Goal: Transaction & Acquisition: Purchase product/service

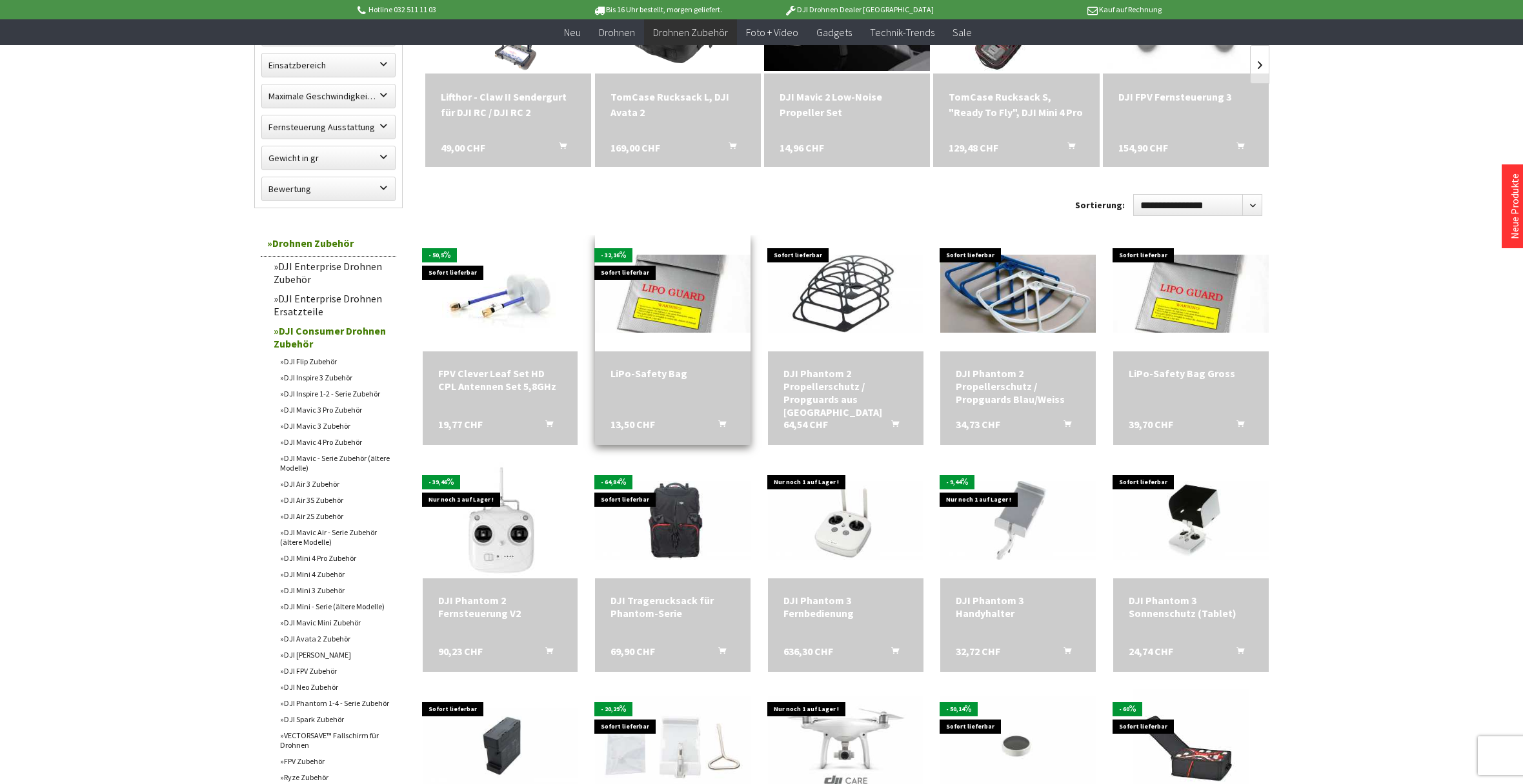
scroll to position [266, 0]
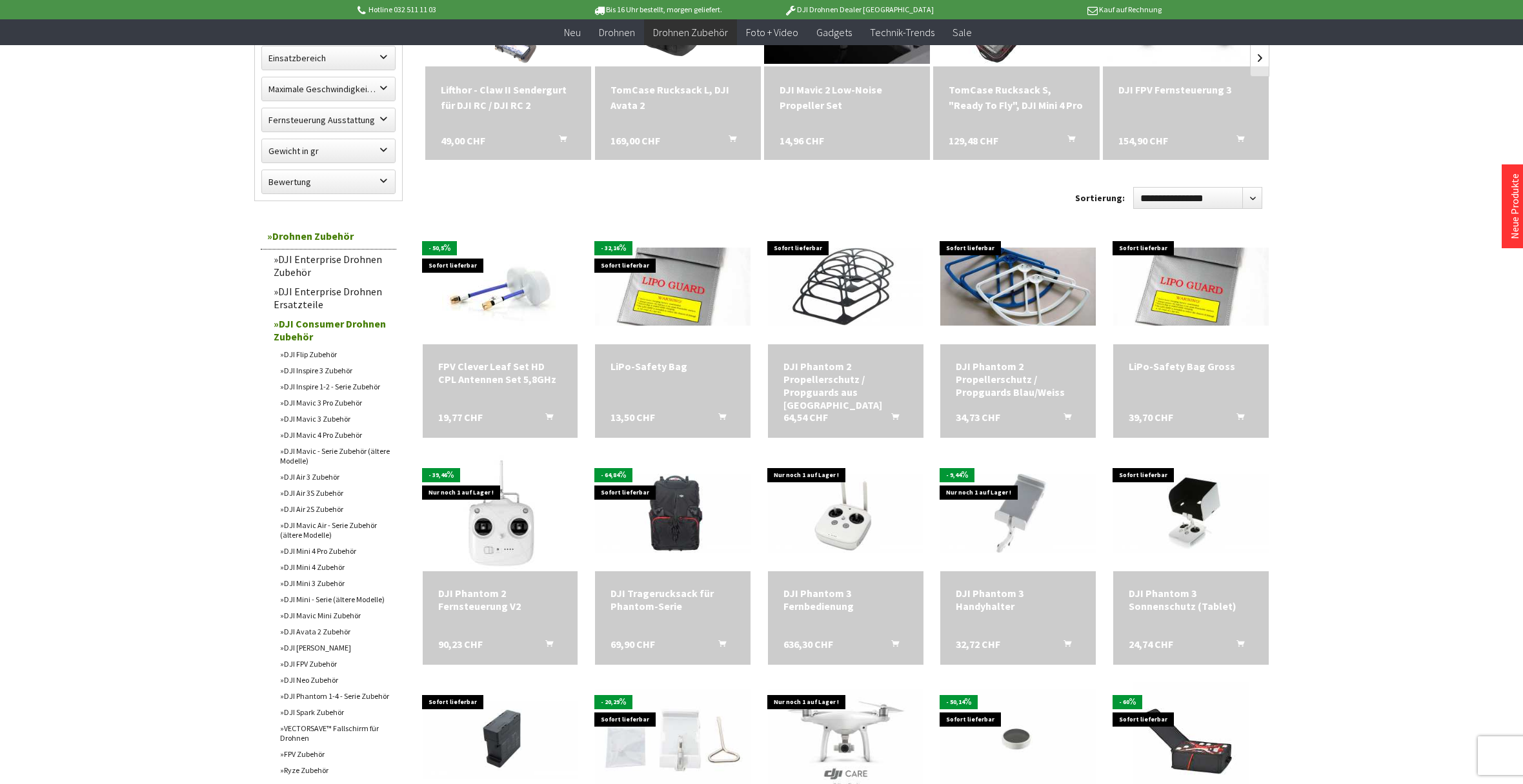
click at [329, 421] on link "DJI Mavic 3 Zubehör" at bounding box center [335, 419] width 122 height 16
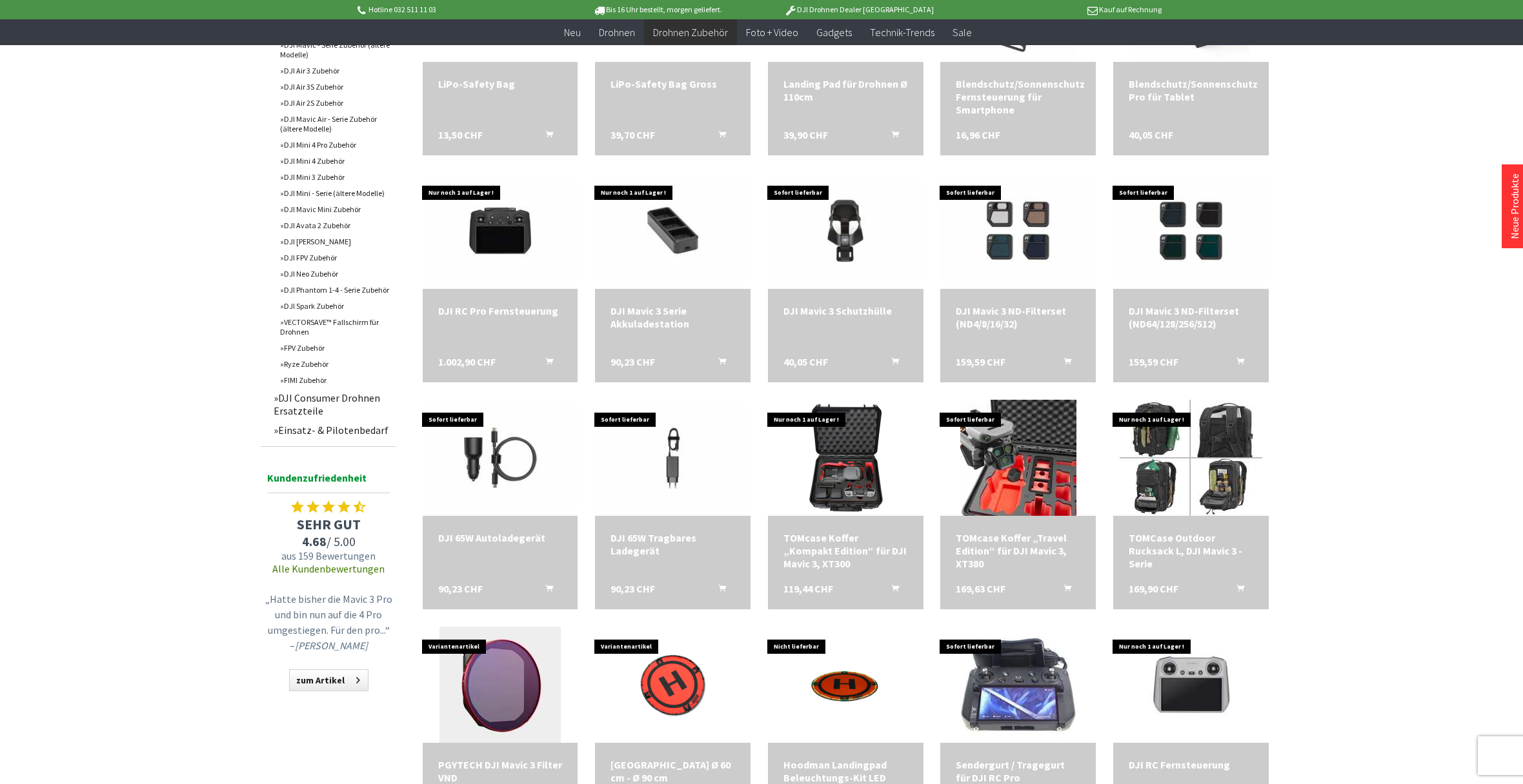
scroll to position [550, 0]
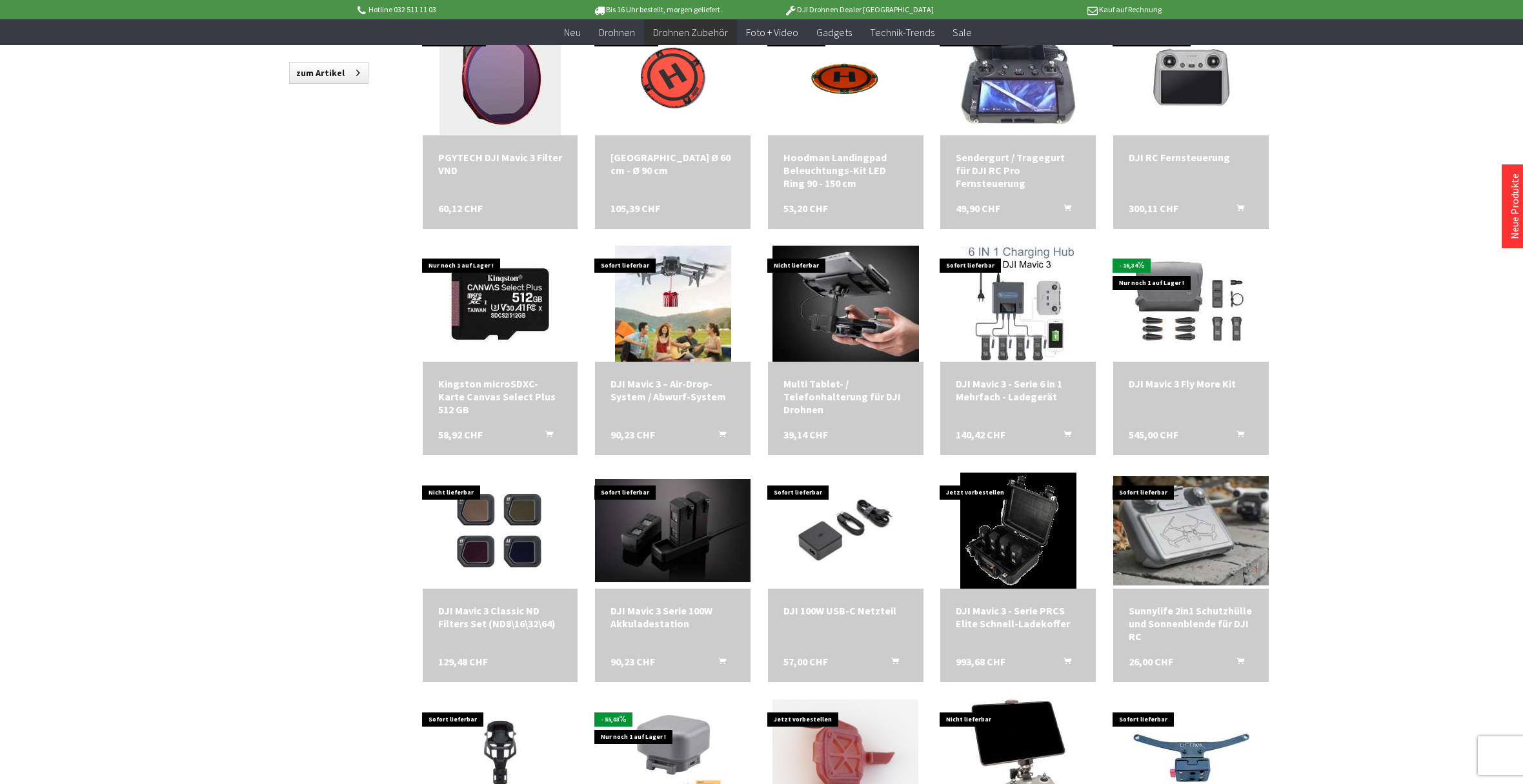
scroll to position [1157, 0]
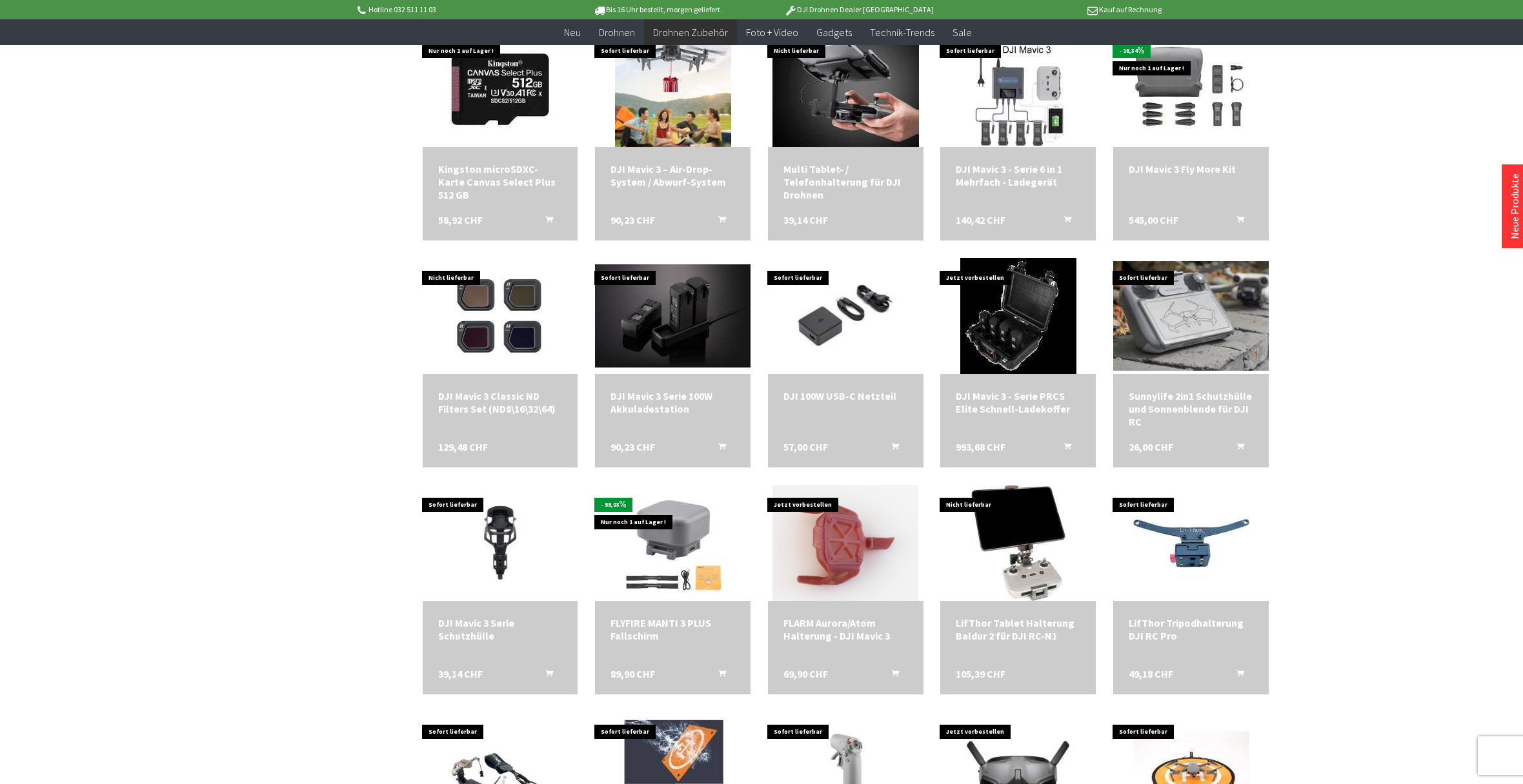
scroll to position [1376, 0]
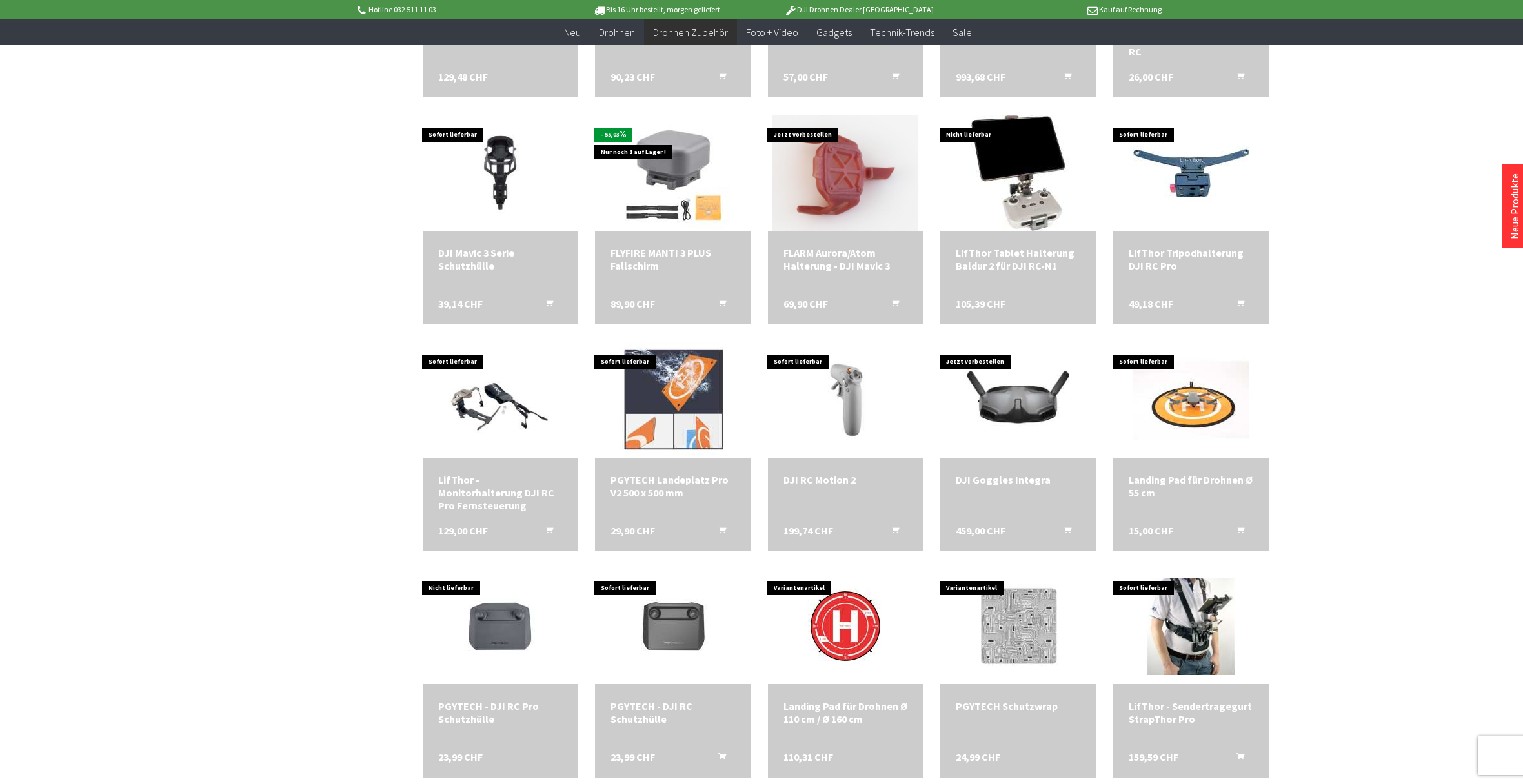
scroll to position [1761, 0]
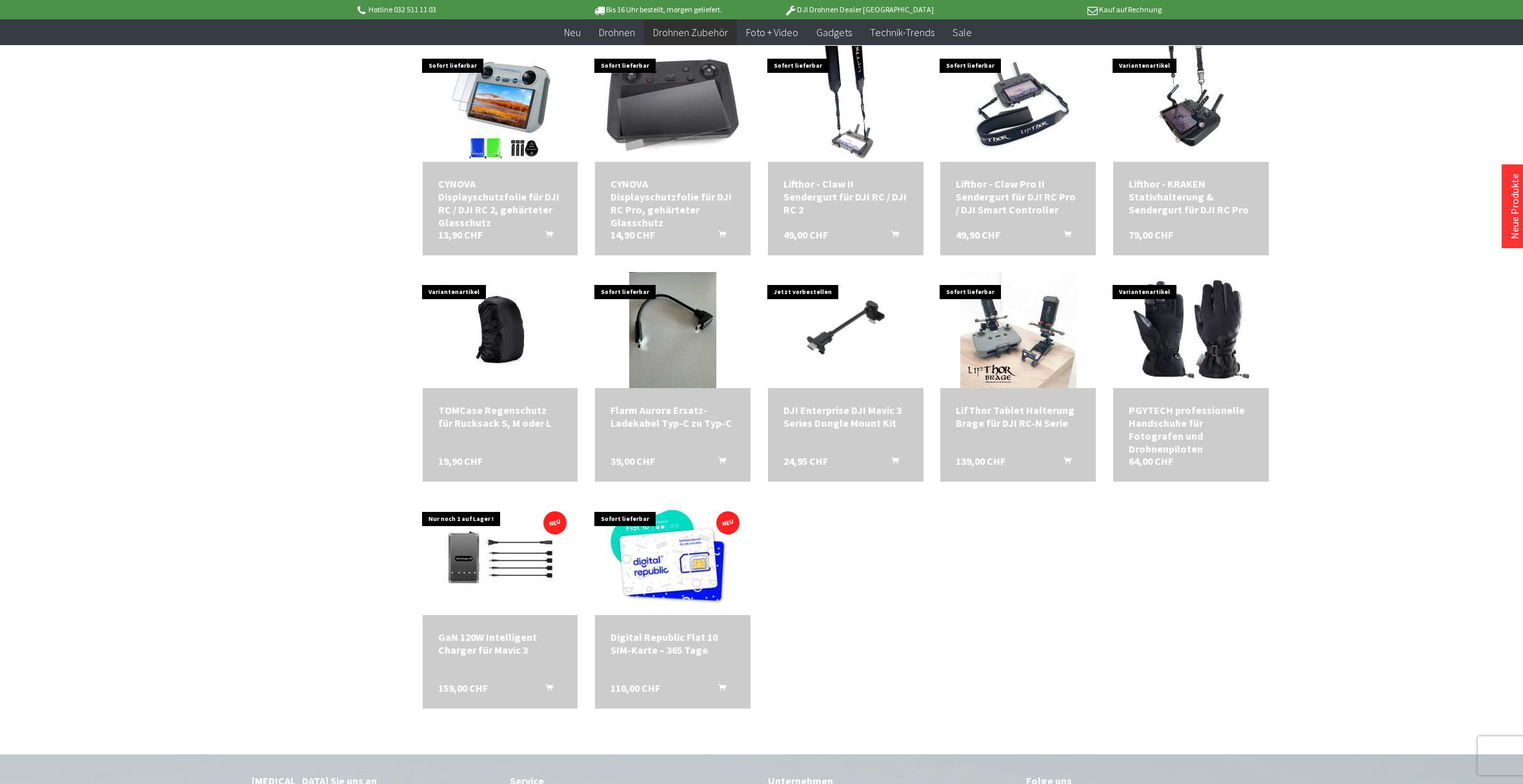
scroll to position [2947, 0]
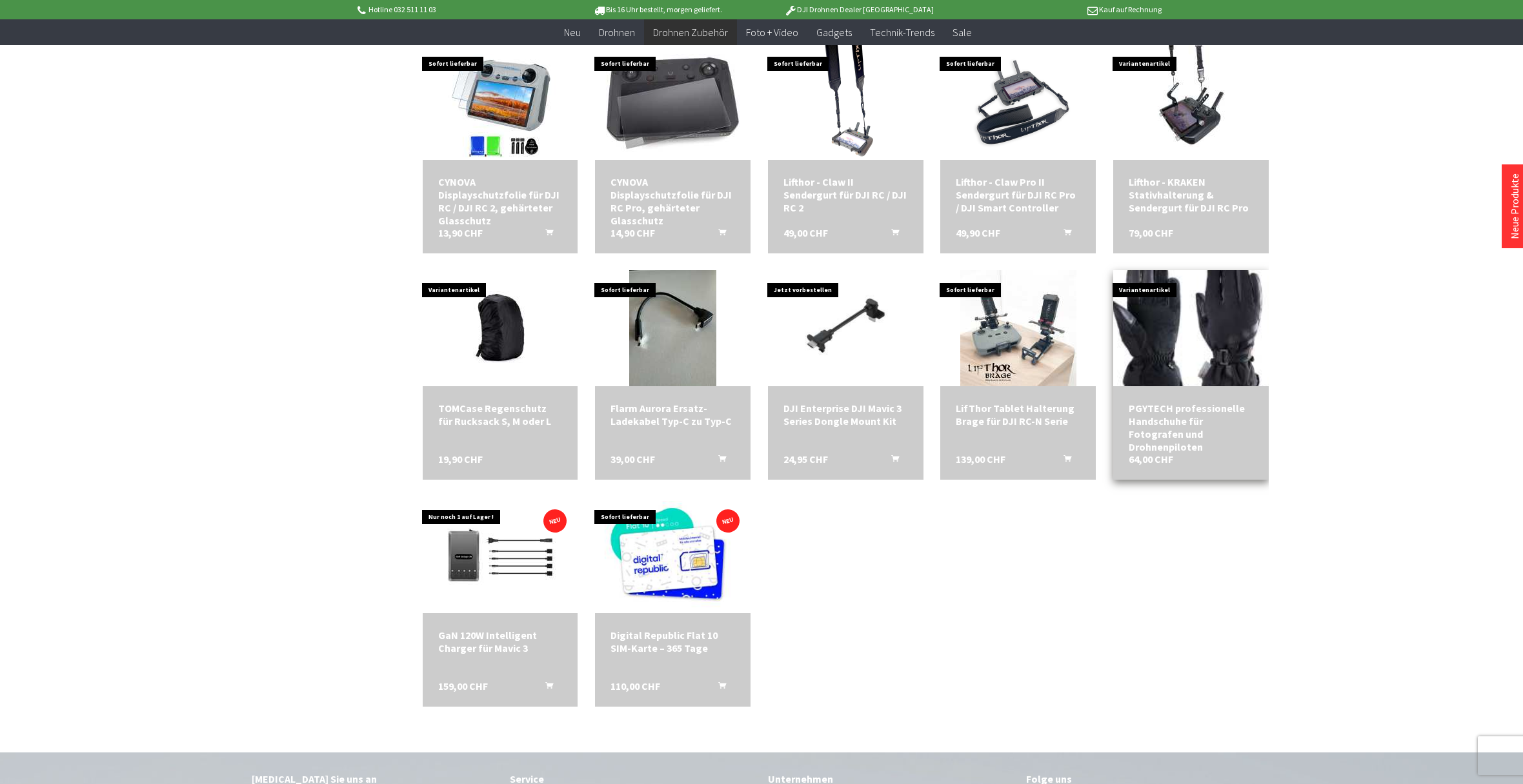
click at [1182, 313] on img at bounding box center [1191, 328] width 162 height 162
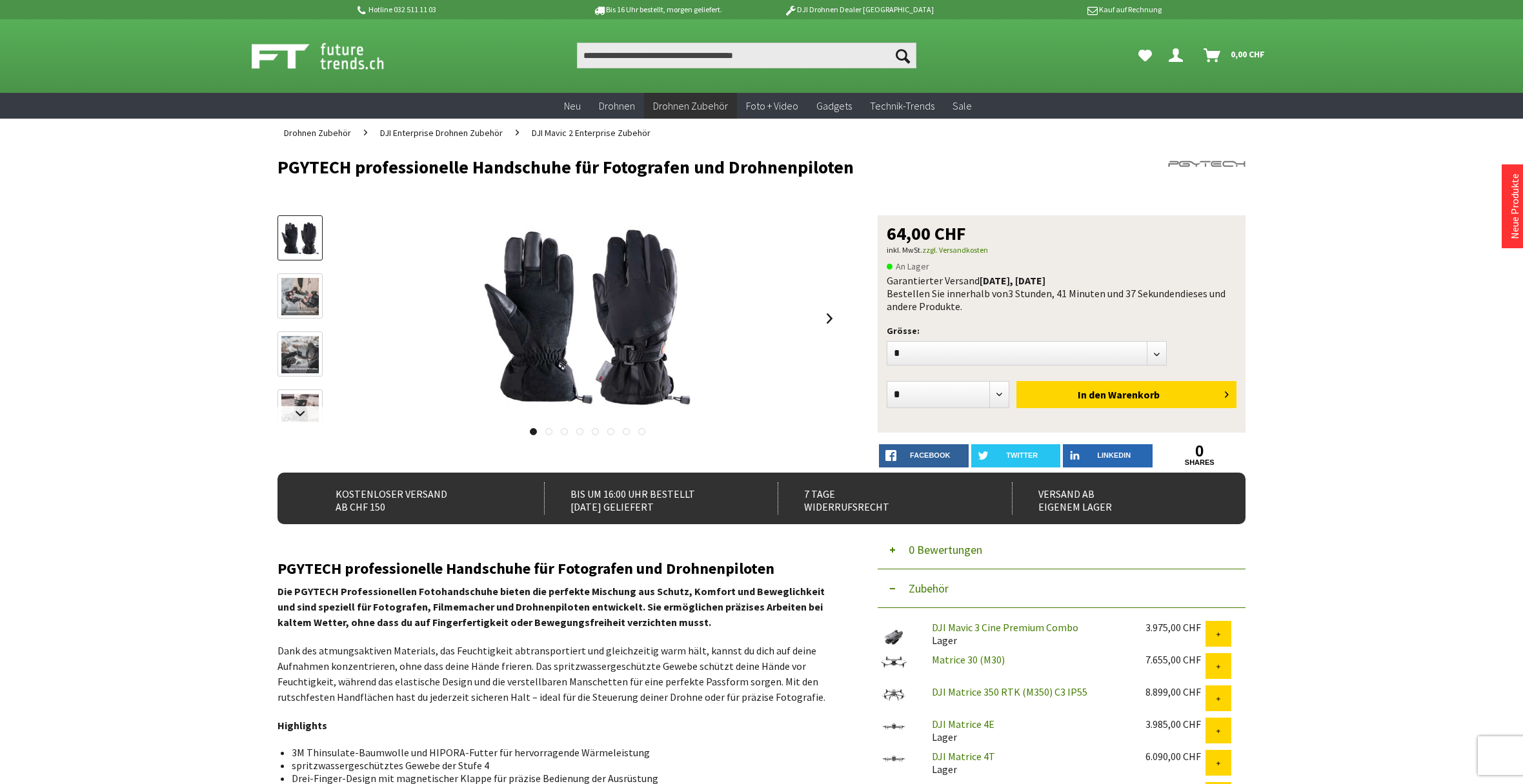
click at [294, 294] on img at bounding box center [300, 296] width 37 height 37
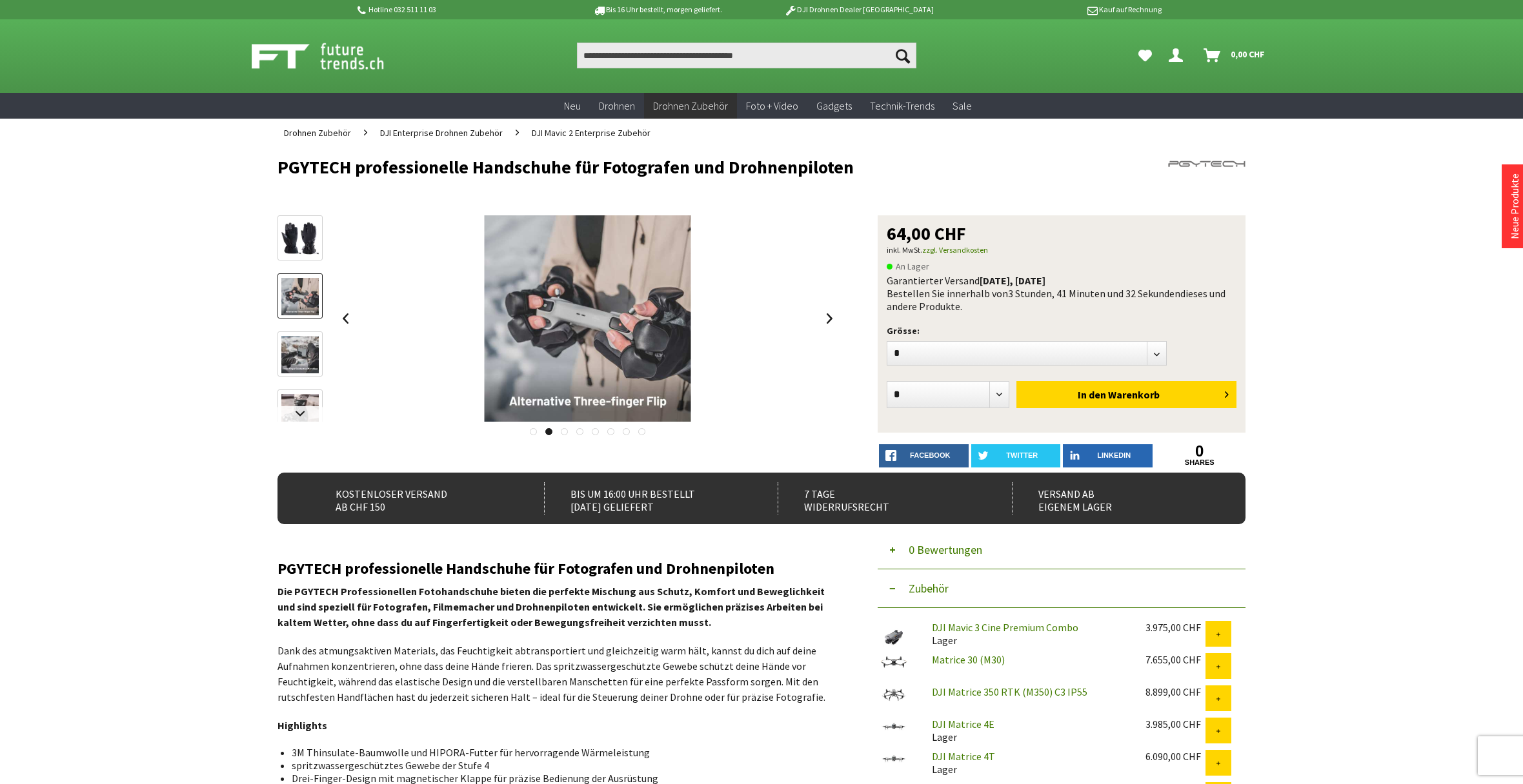
click at [295, 351] on img at bounding box center [300, 355] width 37 height 37
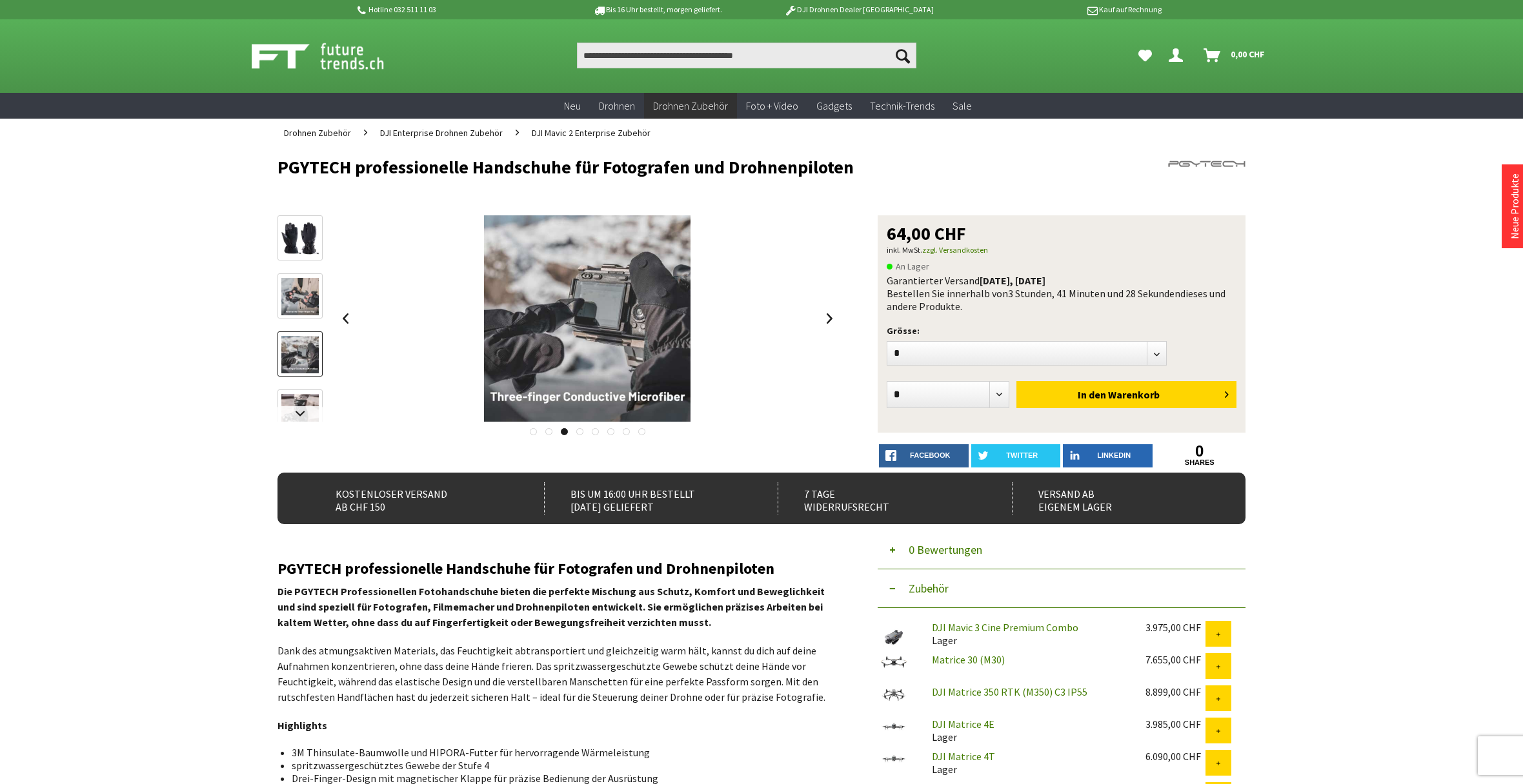
click at [300, 399] on img at bounding box center [300, 413] width 37 height 37
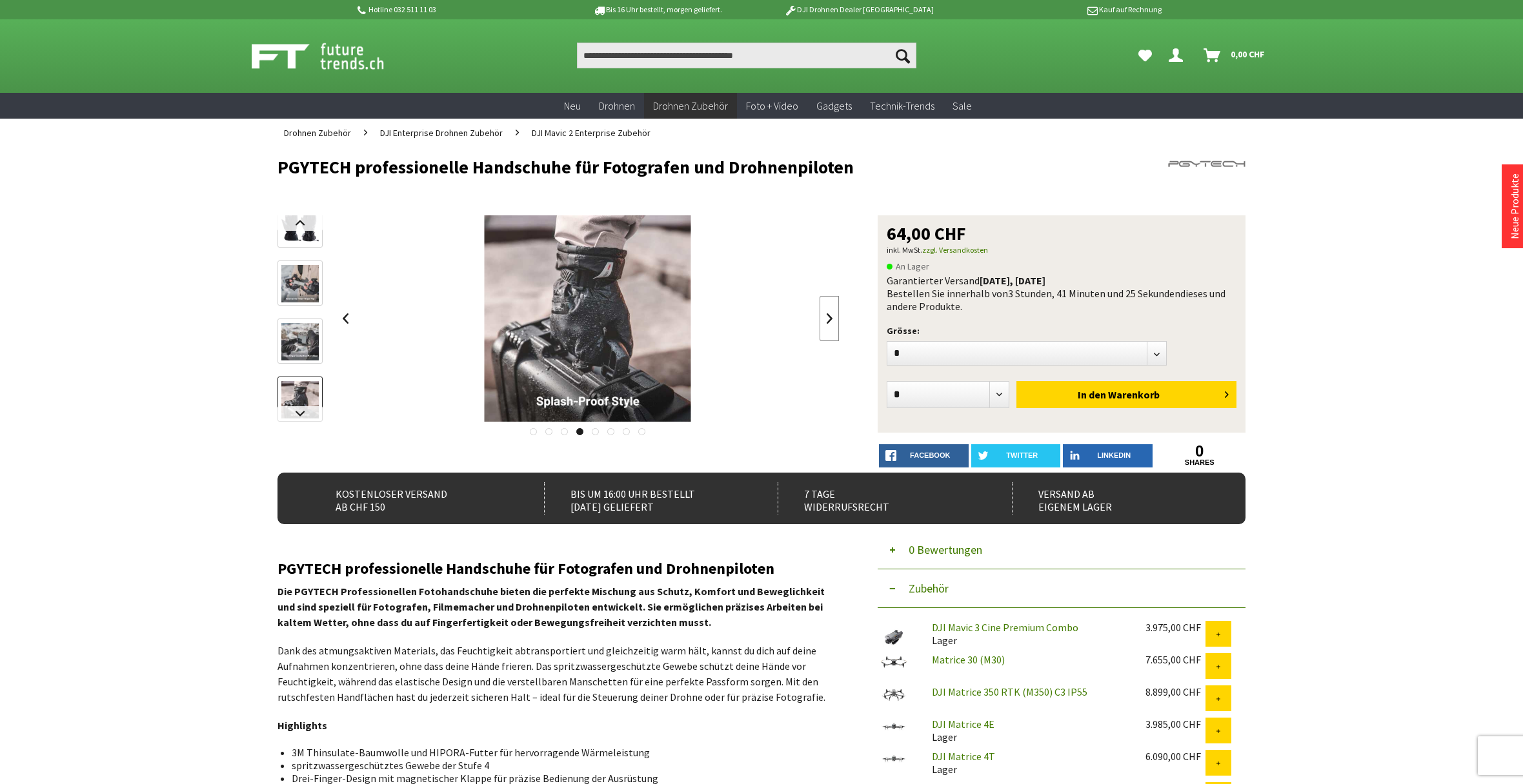
click at [828, 318] on link at bounding box center [829, 319] width 20 height 45
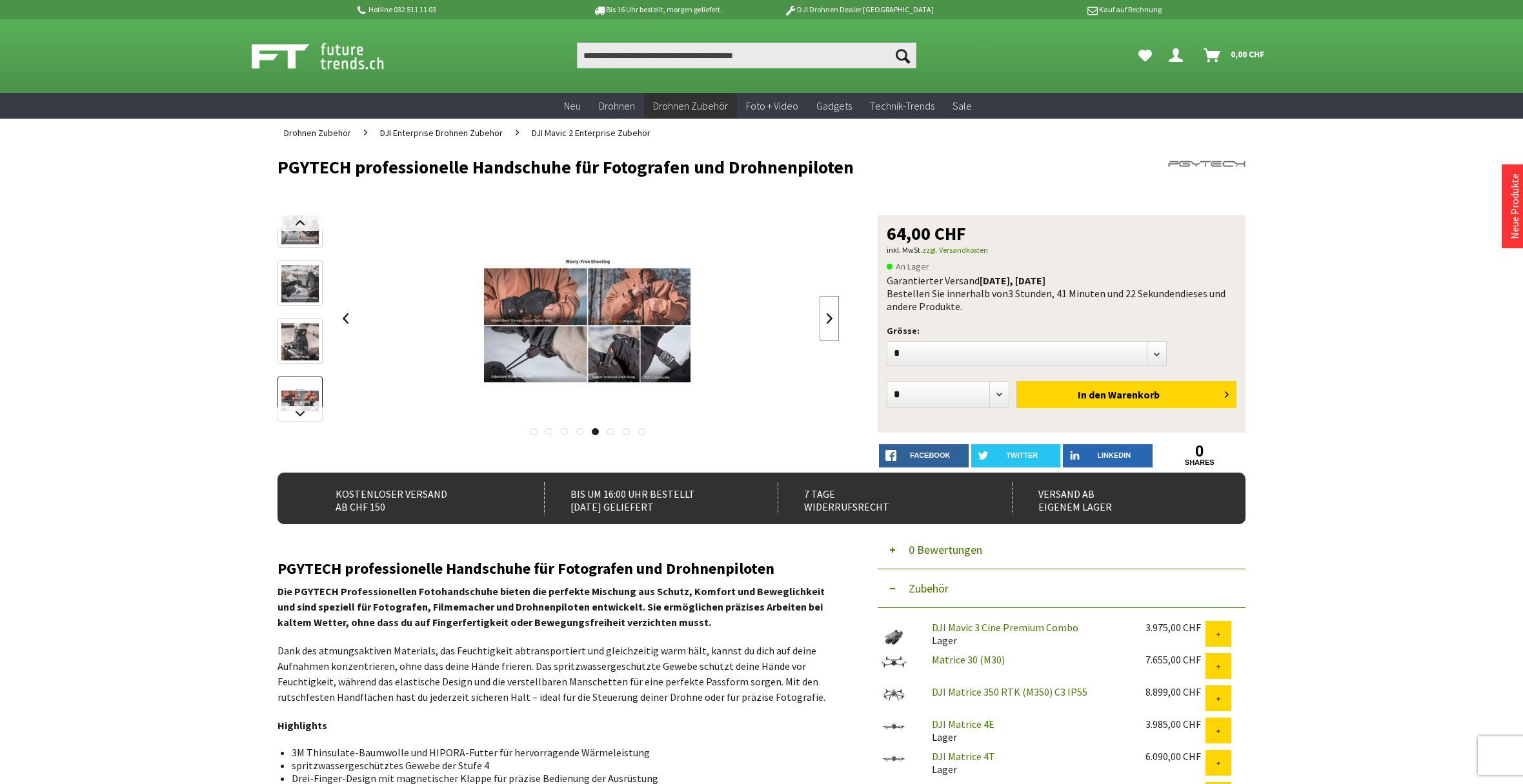
click at [828, 318] on link at bounding box center [829, 319] width 20 height 45
